Goal: Information Seeking & Learning: Find specific fact

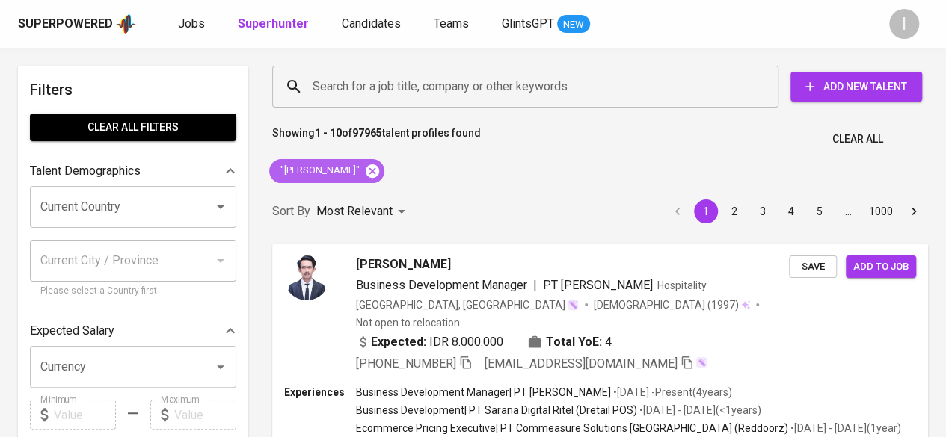
click at [379, 171] on icon at bounding box center [372, 170] width 13 height 13
click at [360, 88] on input "Search for a job title, company or other keywords" at bounding box center [529, 87] width 440 height 28
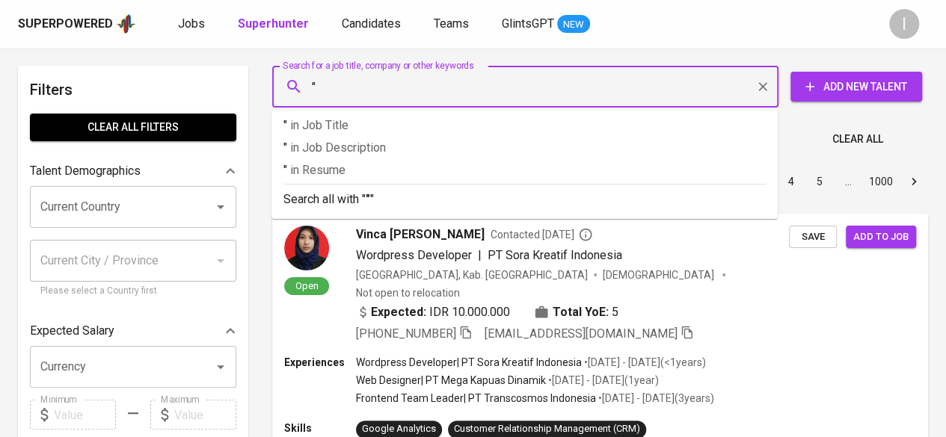
paste input "[PERSON_NAME]"
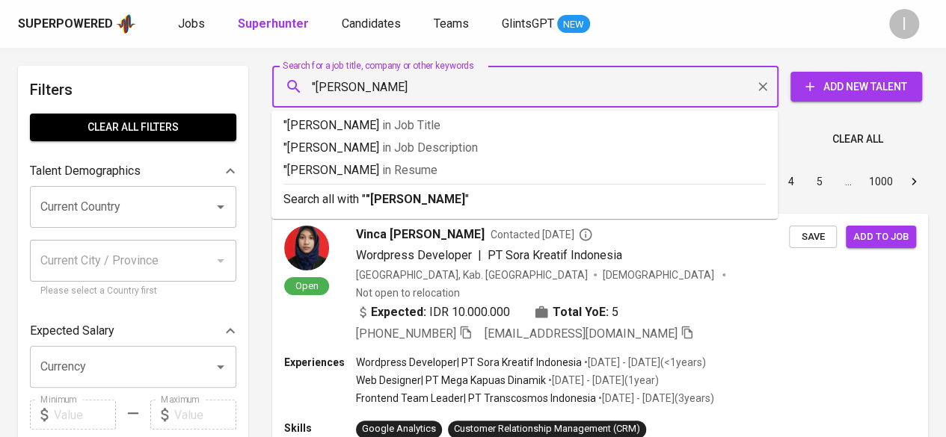
type input ""[PERSON_NAME]""
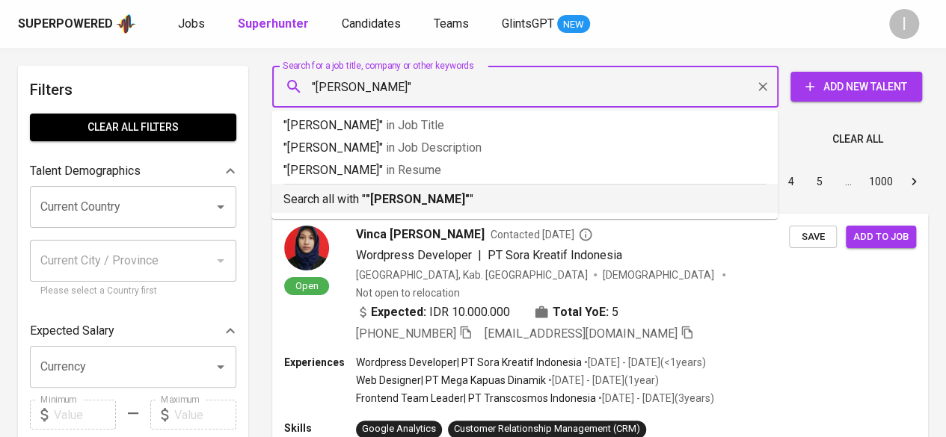
click at [411, 197] on b ""[PERSON_NAME]"" at bounding box center [418, 199] width 104 height 14
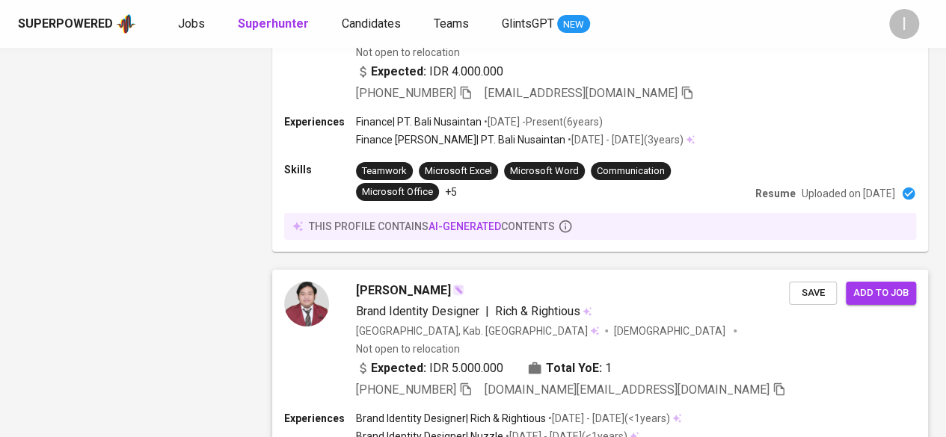
scroll to position [2775, 0]
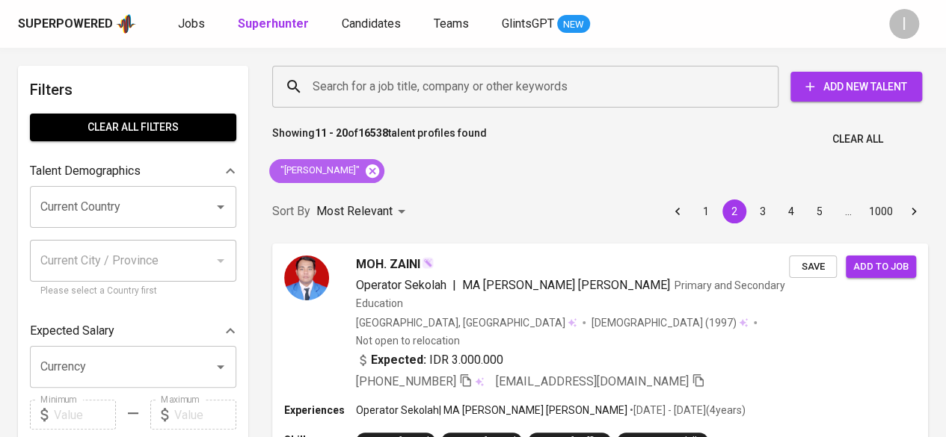
click at [366, 173] on icon at bounding box center [372, 170] width 13 height 13
click at [354, 85] on input "Search for a job title, company or other keywords" at bounding box center [529, 87] width 440 height 28
click at [363, 89] on input "Search for a job title, company or other keywords" at bounding box center [529, 87] width 440 height 28
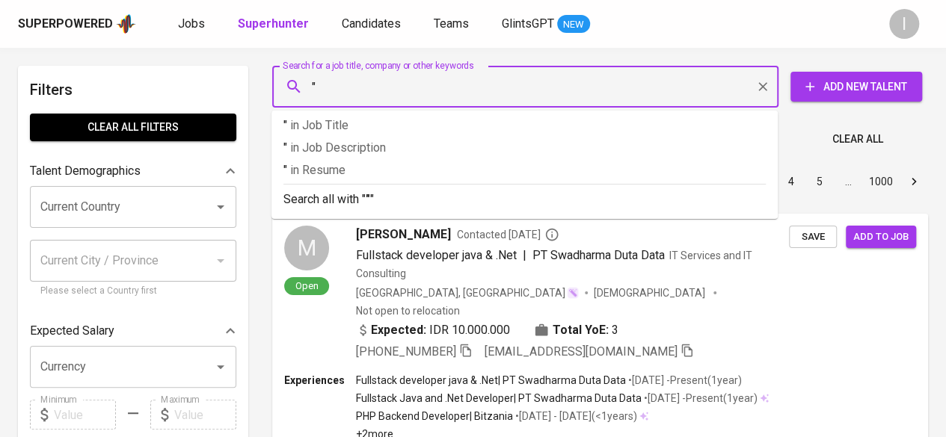
paste input "[PERSON_NAME] Pratama [PERSON_NAME]"
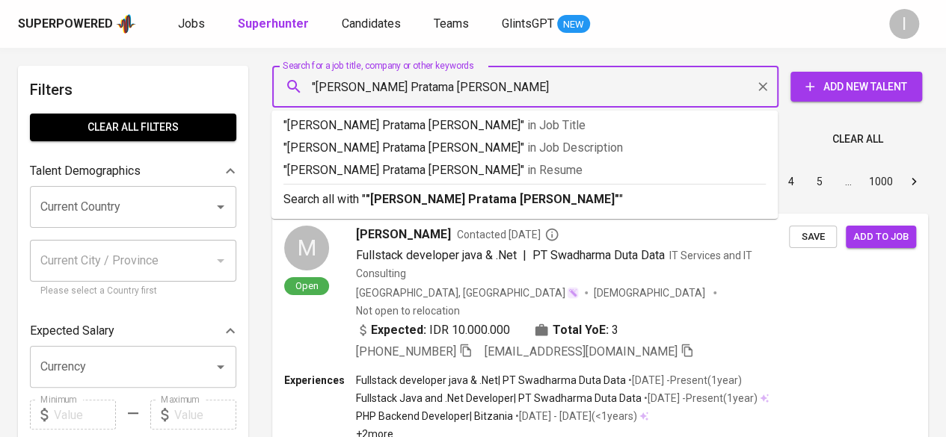
type input ""[PERSON_NAME] Pratama [PERSON_NAME]""
click at [384, 197] on b ""[PERSON_NAME] Pratama [PERSON_NAME]"" at bounding box center [493, 199] width 254 height 14
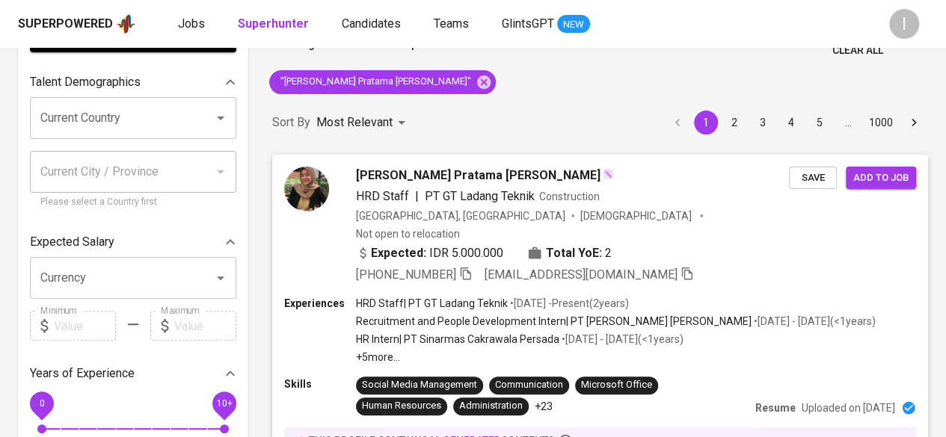
scroll to position [90, 0]
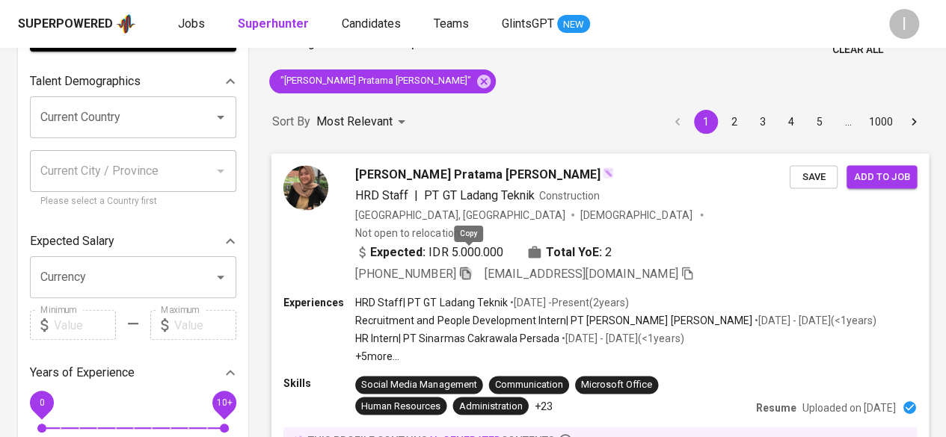
click at [470, 266] on icon "button" at bounding box center [464, 272] width 13 height 13
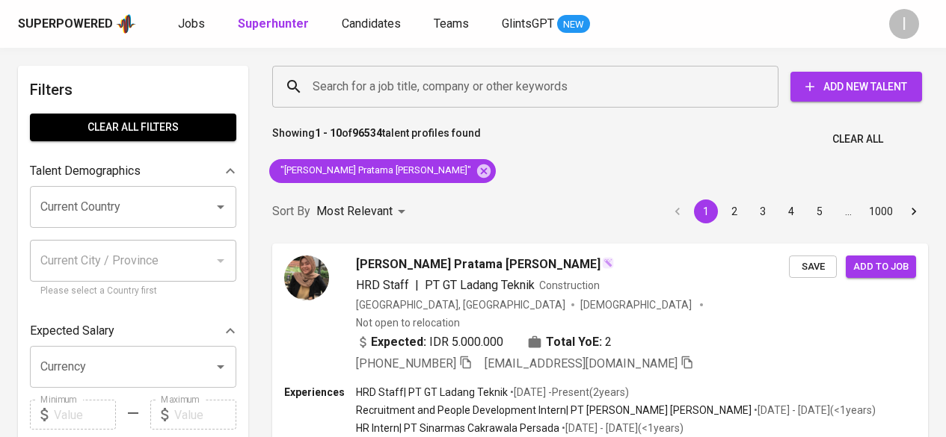
scroll to position [90, 0]
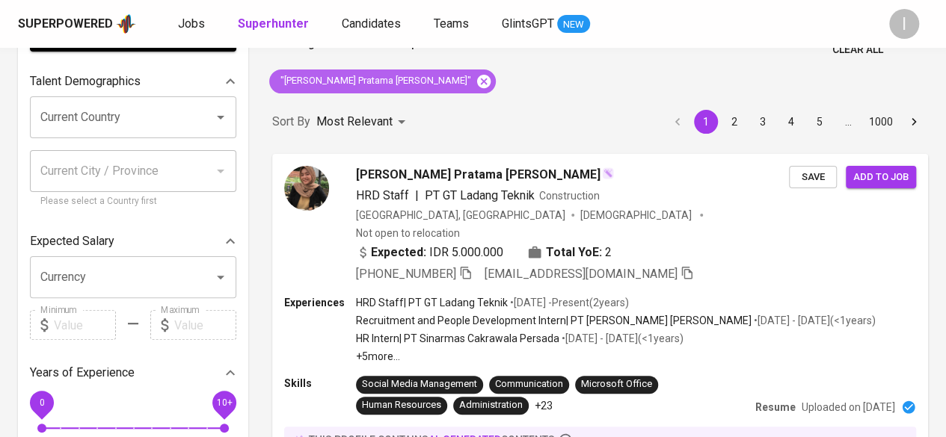
click at [477, 82] on icon at bounding box center [483, 80] width 13 height 13
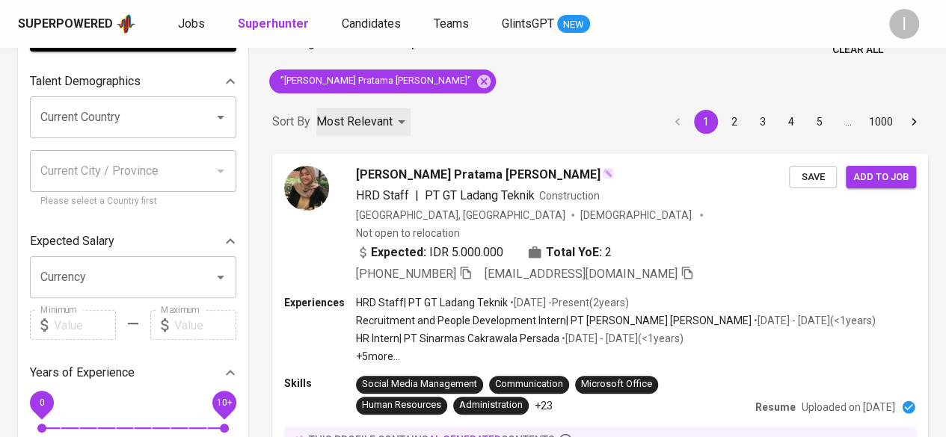
click at [379, 113] on p "Most Relevant" at bounding box center [354, 122] width 76 height 18
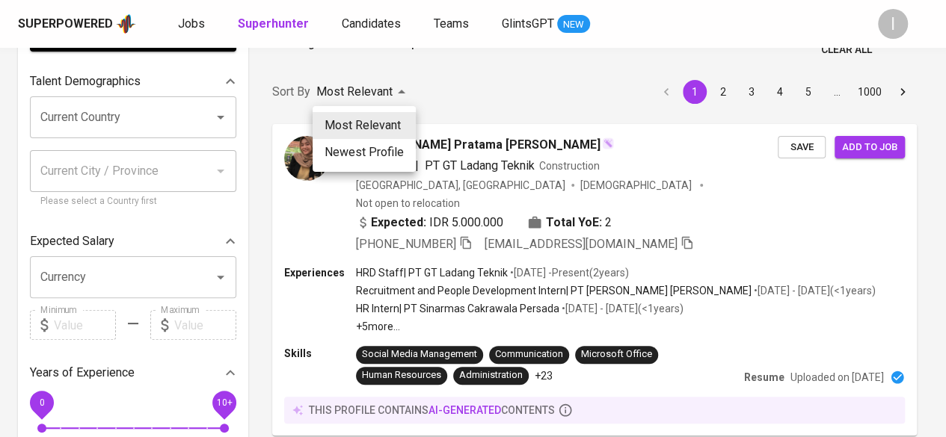
click at [344, 84] on div at bounding box center [473, 218] width 946 height 437
click at [344, 84] on div "Most Relevant Newest Profile" at bounding box center [473, 218] width 946 height 437
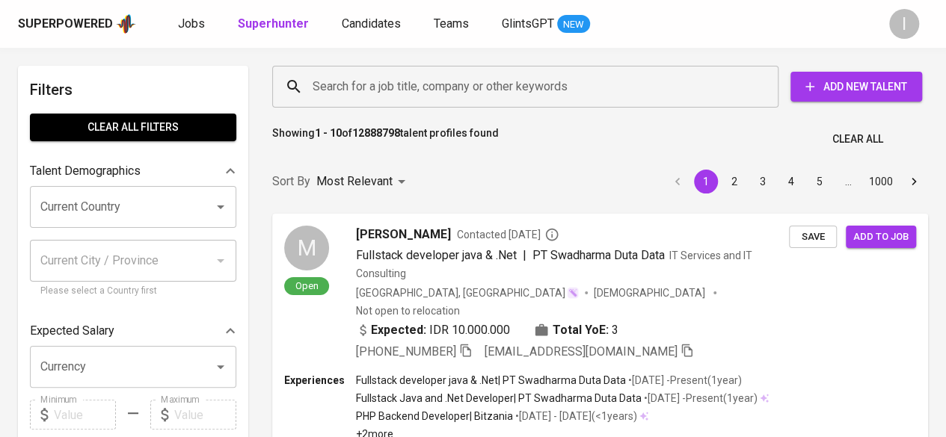
click at [343, 87] on div "Most Relevant Newest Profile" at bounding box center [473, 218] width 946 height 437
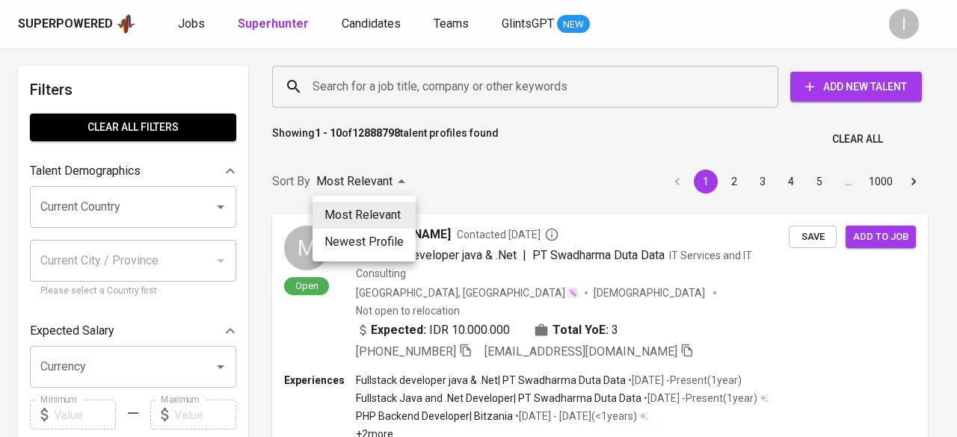
click at [343, 87] on div at bounding box center [478, 218] width 957 height 437
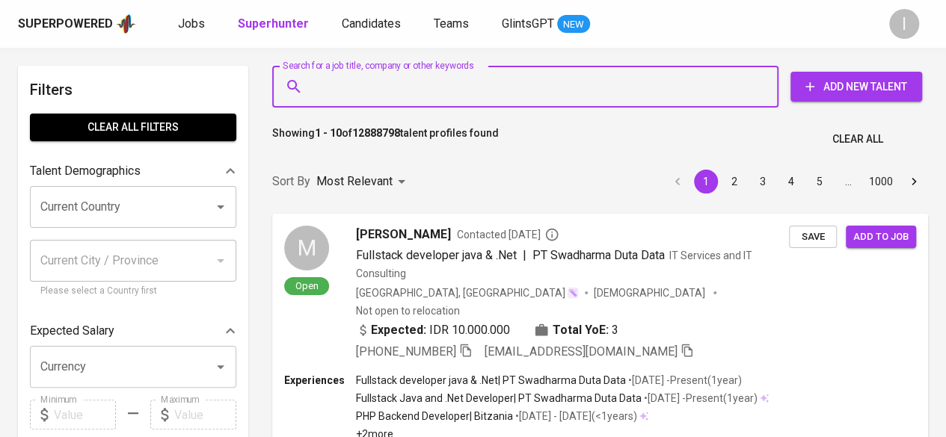
click at [360, 91] on input "Search for a job title, company or other keywords" at bounding box center [529, 87] width 440 height 28
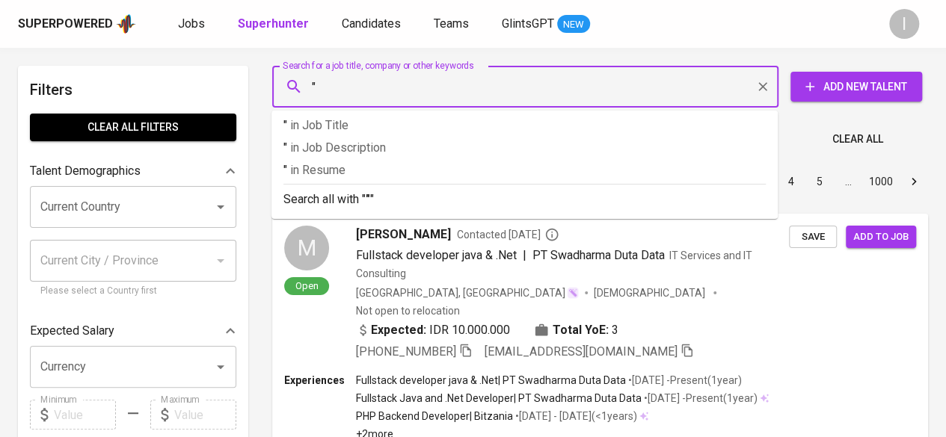
paste input "Fitrha Aulia Rahma"
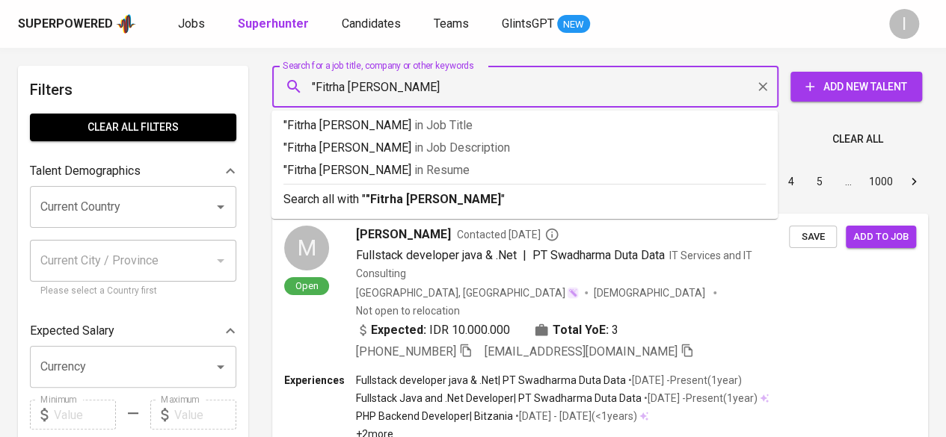
type input ""Fitrha Aulia Rahma""
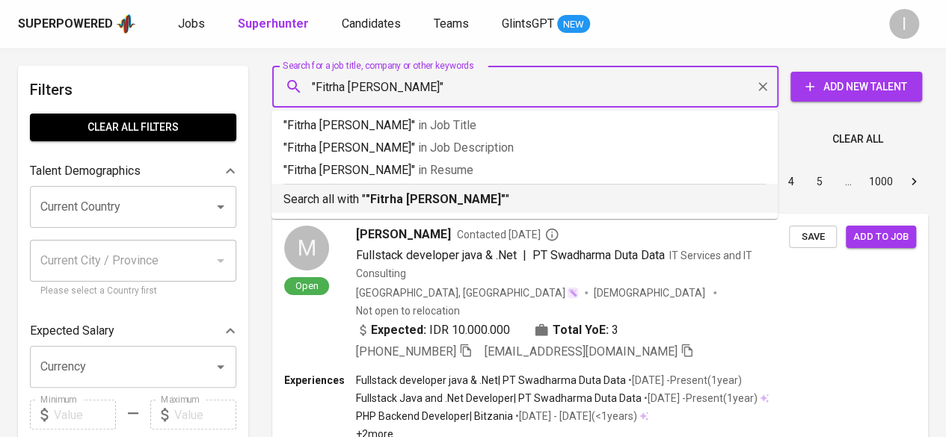
click at [411, 194] on b ""Fitrha Aulia Rahma"" at bounding box center [436, 199] width 140 height 14
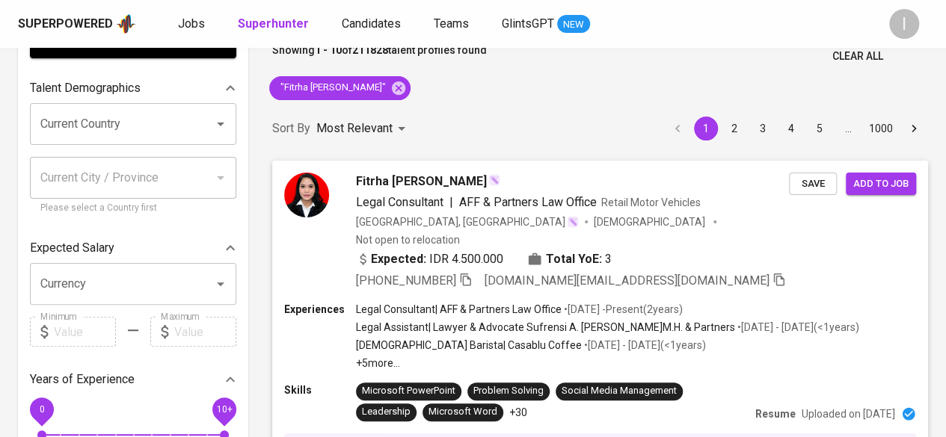
scroll to position [90, 0]
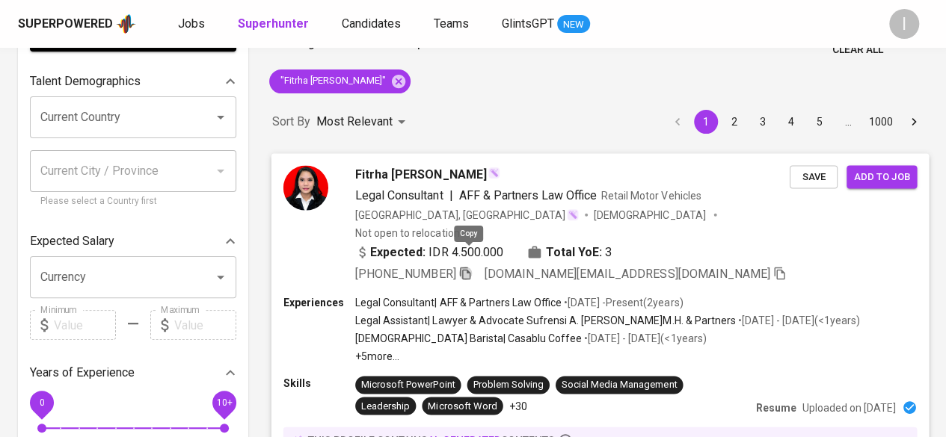
click at [470, 266] on icon "button" at bounding box center [464, 272] width 13 height 13
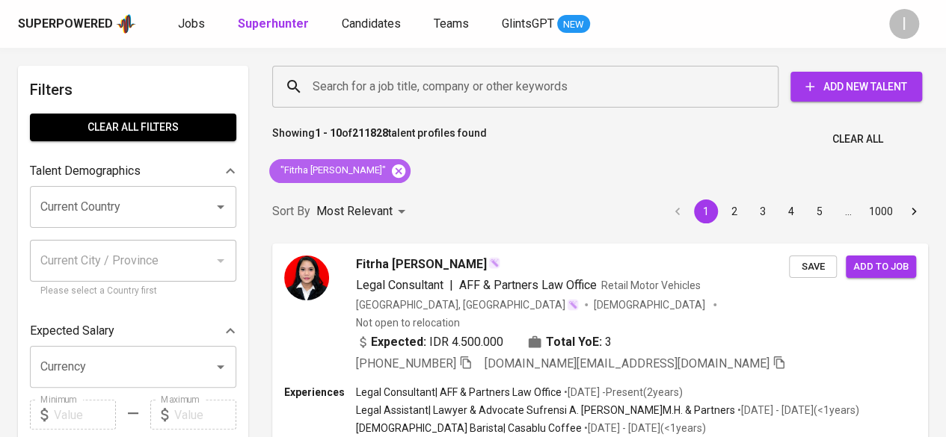
click at [392, 165] on icon at bounding box center [398, 170] width 13 height 13
click at [345, 89] on input "Search for a job title, company or other keywords" at bounding box center [529, 87] width 440 height 28
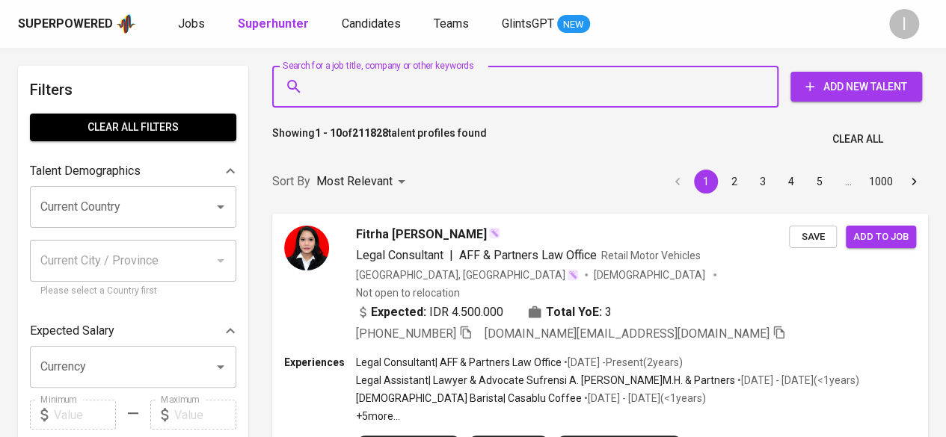
click at [357, 84] on input "Search for a job title, company or other keywords" at bounding box center [529, 87] width 440 height 28
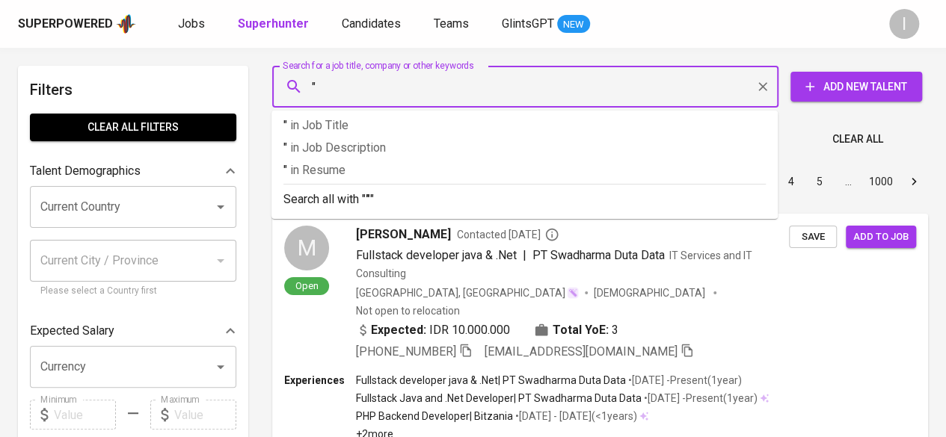
paste input "randyzulfiqar20@gmail.com"
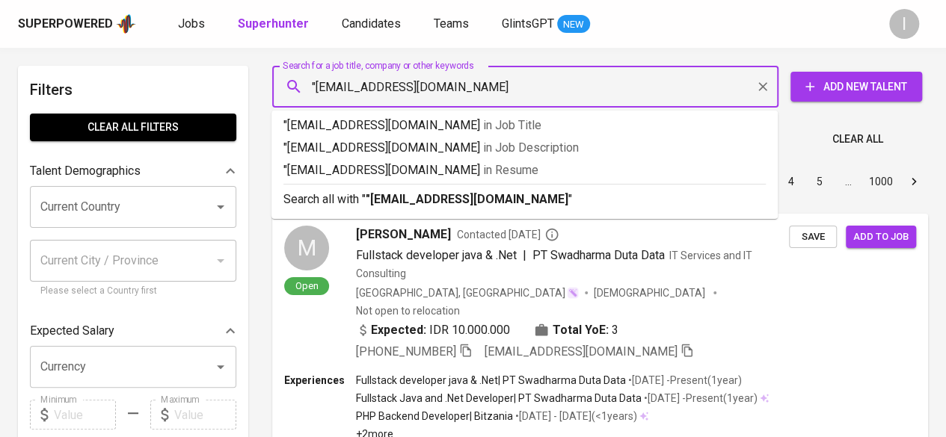
type input ""randyzulfiqar20@gmail.com""
click at [420, 194] on b ""randyzulfiqar20@gmail.com"" at bounding box center [469, 199] width 207 height 14
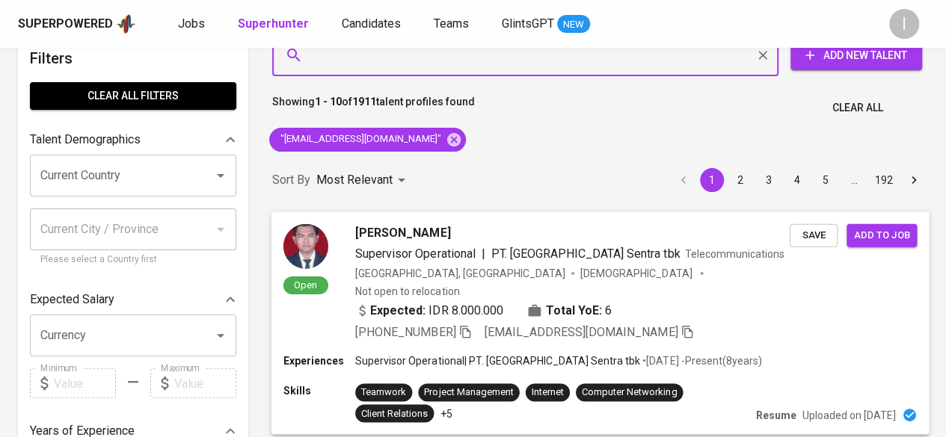
scroll to position [37, 0]
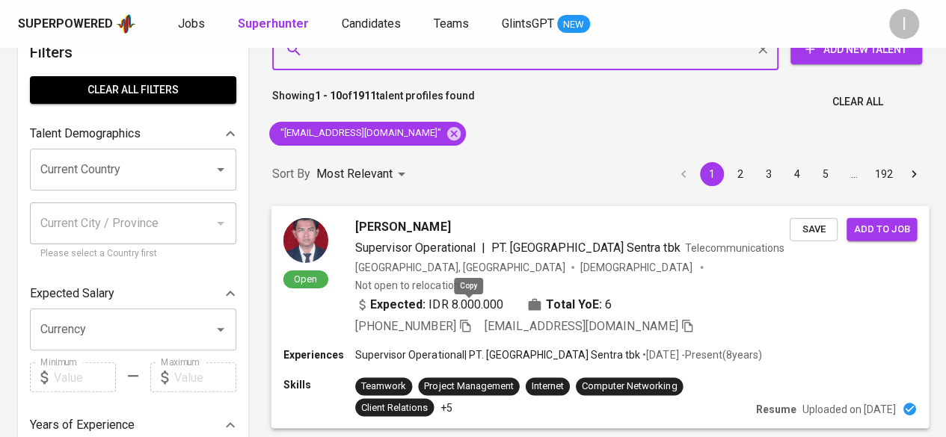
click at [467, 319] on icon "button" at bounding box center [465, 325] width 10 height 13
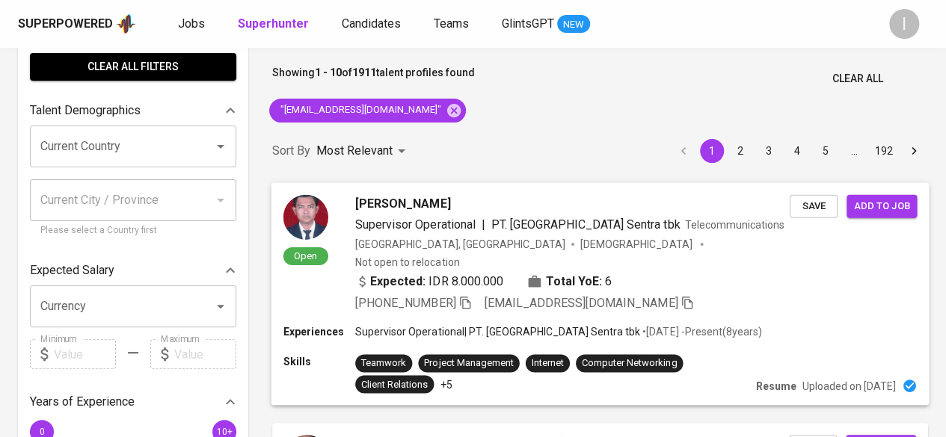
scroll to position [61, 0]
